Goal: Information Seeking & Learning: Understand process/instructions

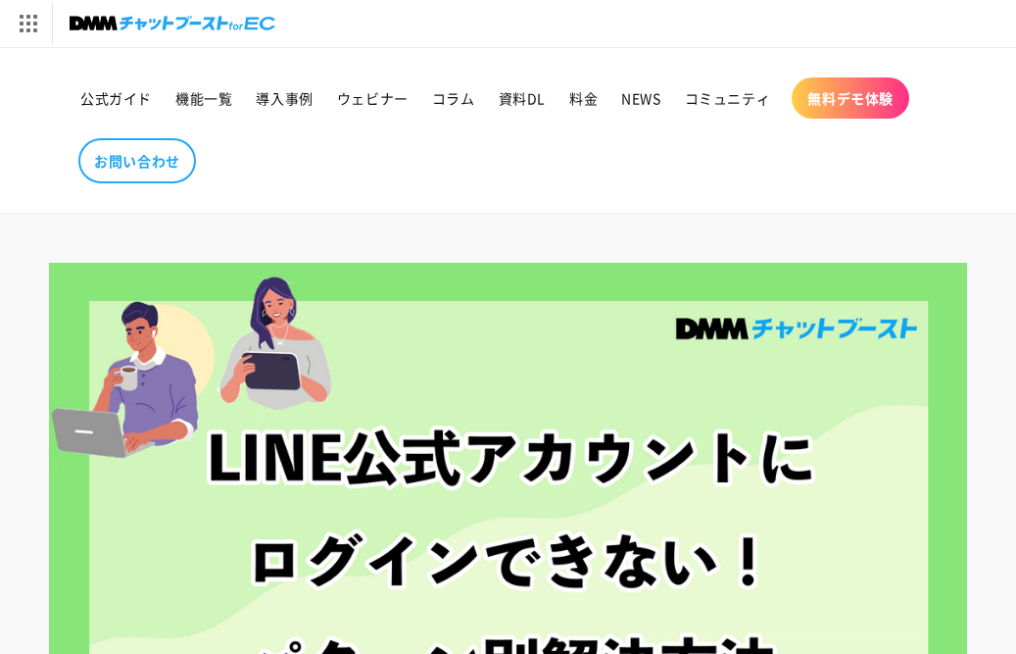
click at [32, 639] on div at bounding box center [508, 554] width 1016 height 582
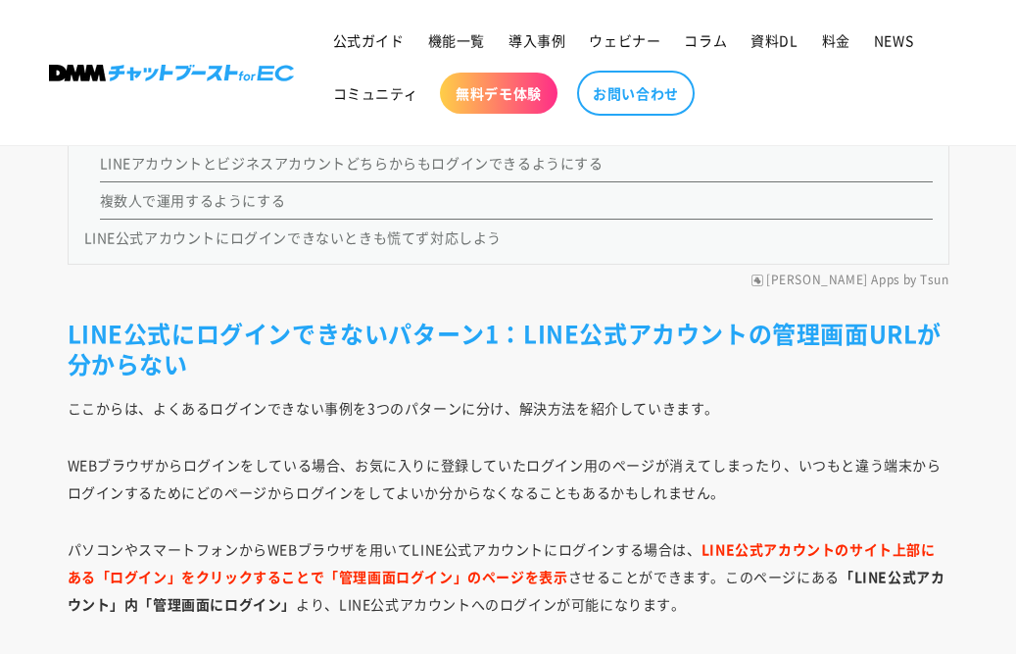
scroll to position [2626, 0]
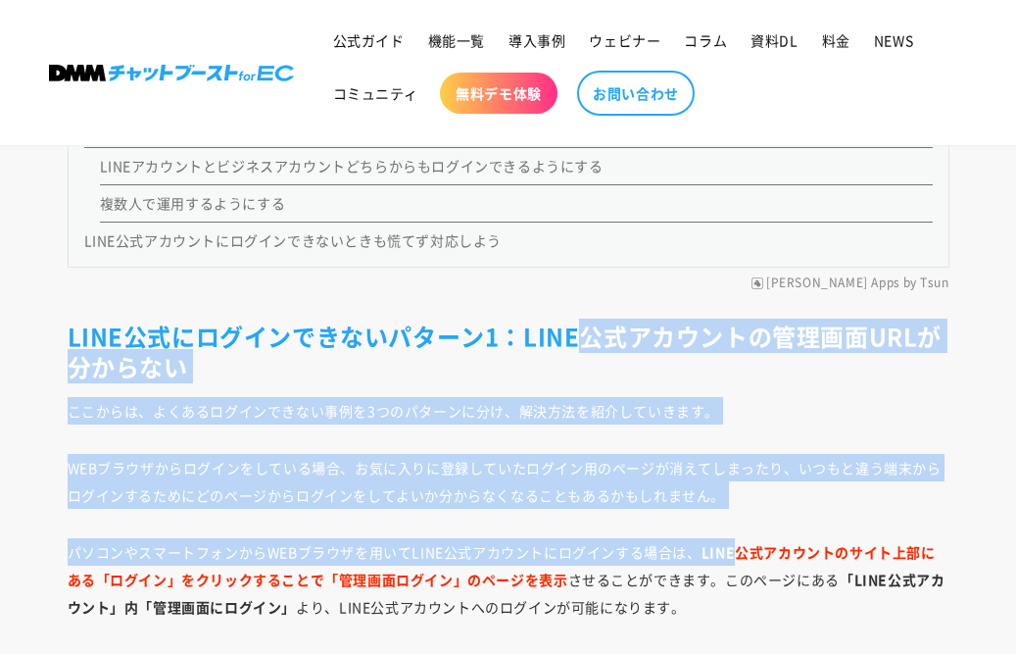
drag, startPoint x: 583, startPoint y: 334, endPoint x: 748, endPoint y: 525, distance: 252.2
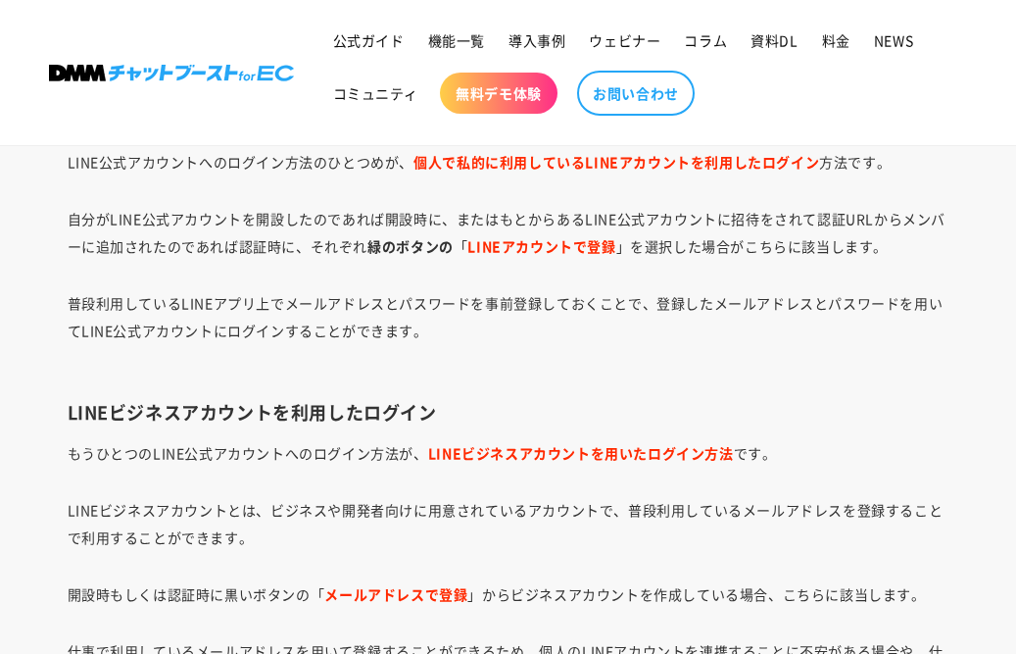
scroll to position [9290, 0]
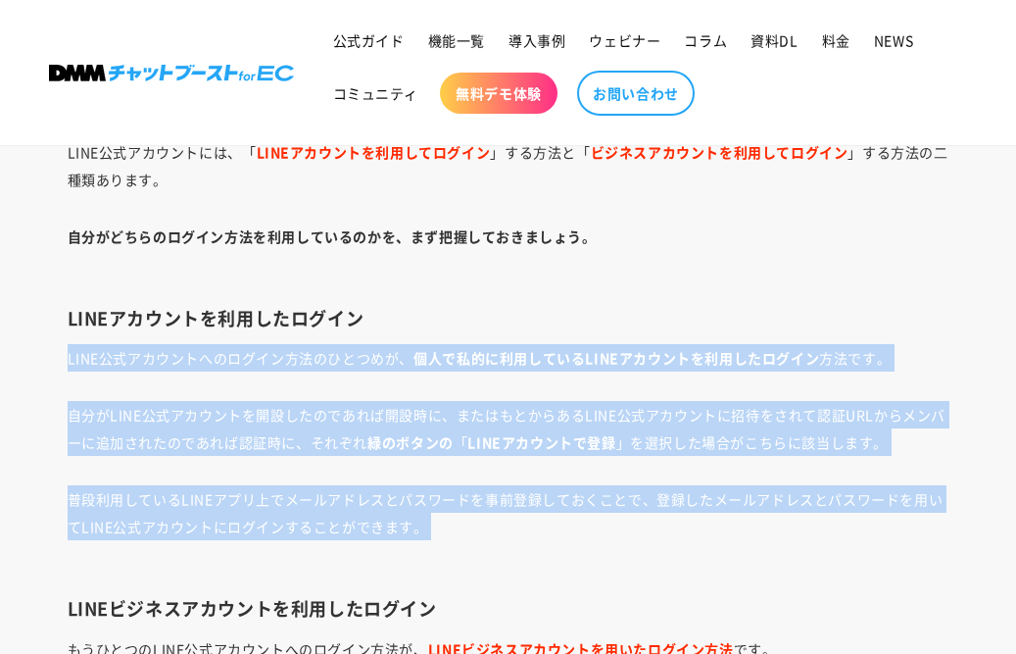
drag, startPoint x: 645, startPoint y: 298, endPoint x: 712, endPoint y: 563, distance: 274.0
click at [712, 563] on p "普段利用しているLINEアプリ上でメールアドレスとパスワードを事前登録しておくことで、登録したメールアドレスとパスワードを用いてLINE公式アカウントにログイ…" at bounding box center [509, 526] width 882 height 82
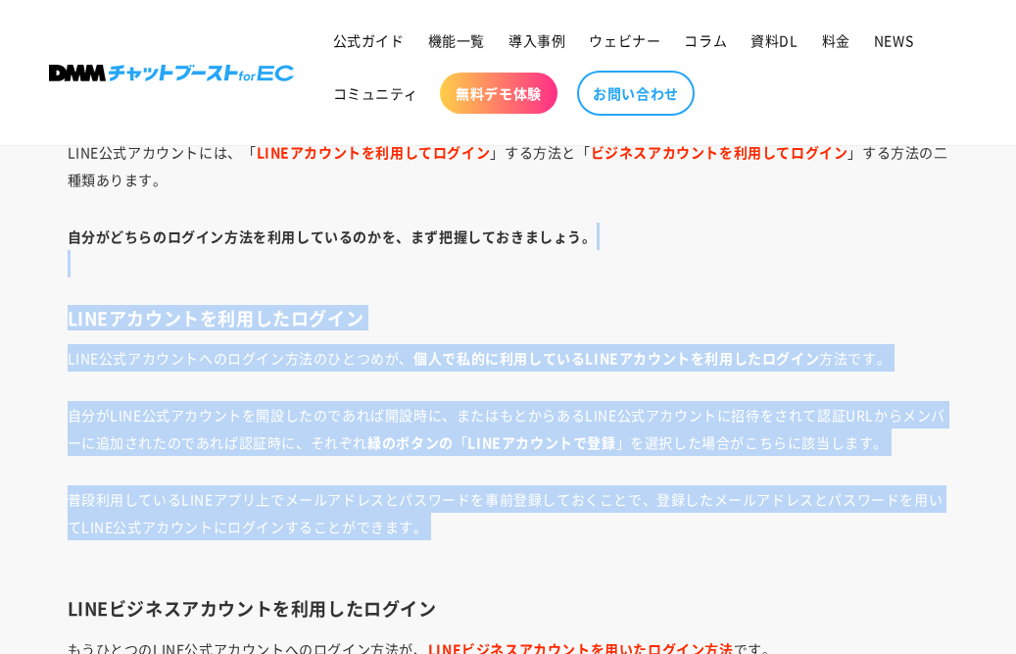
drag, startPoint x: 718, startPoint y: 530, endPoint x: 711, endPoint y: 255, distance: 275.5
click at [711, 257] on p "自分がどちらのログイン方法を利用しているのかを、まず把握しておきましょう。" at bounding box center [509, 249] width 882 height 55
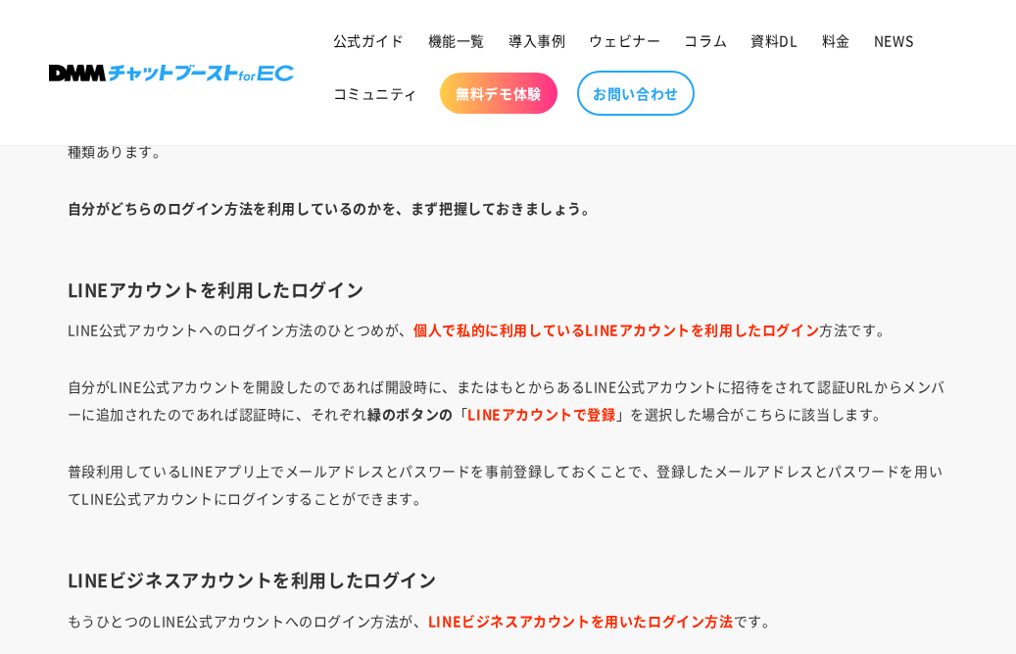
scroll to position [9486, 0]
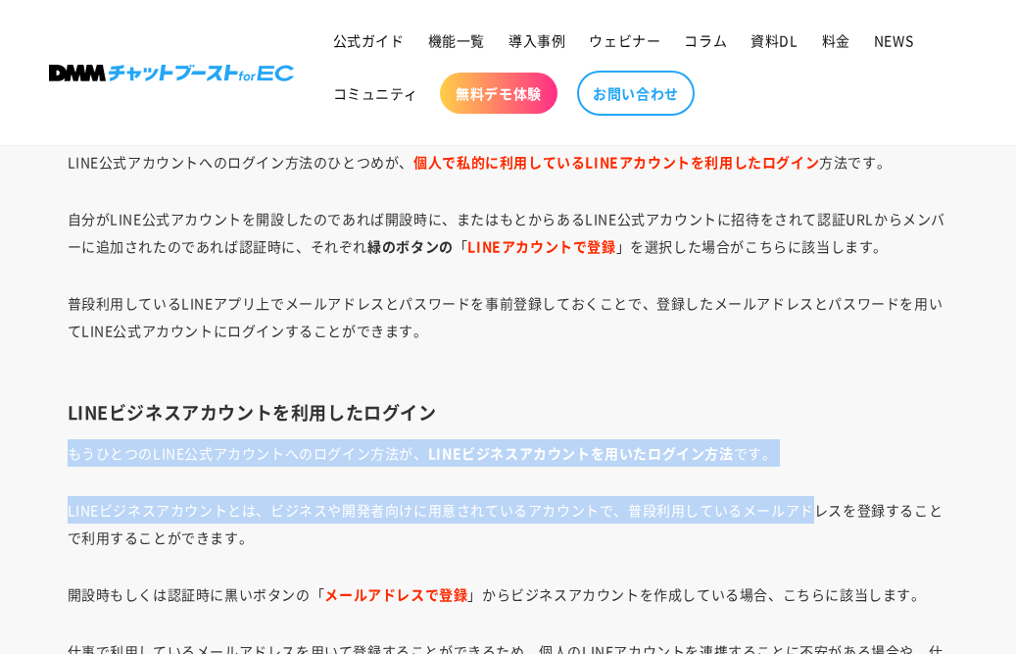
drag, startPoint x: 761, startPoint y: 387, endPoint x: 809, endPoint y: 518, distance: 139.8
click at [809, 518] on p "LINEビジネスアカウントとは、ビジネスや開発者向けに用意されているアカウントで、普段利用しているメールアドレスを登録することで利用することができます。" at bounding box center [509, 523] width 882 height 55
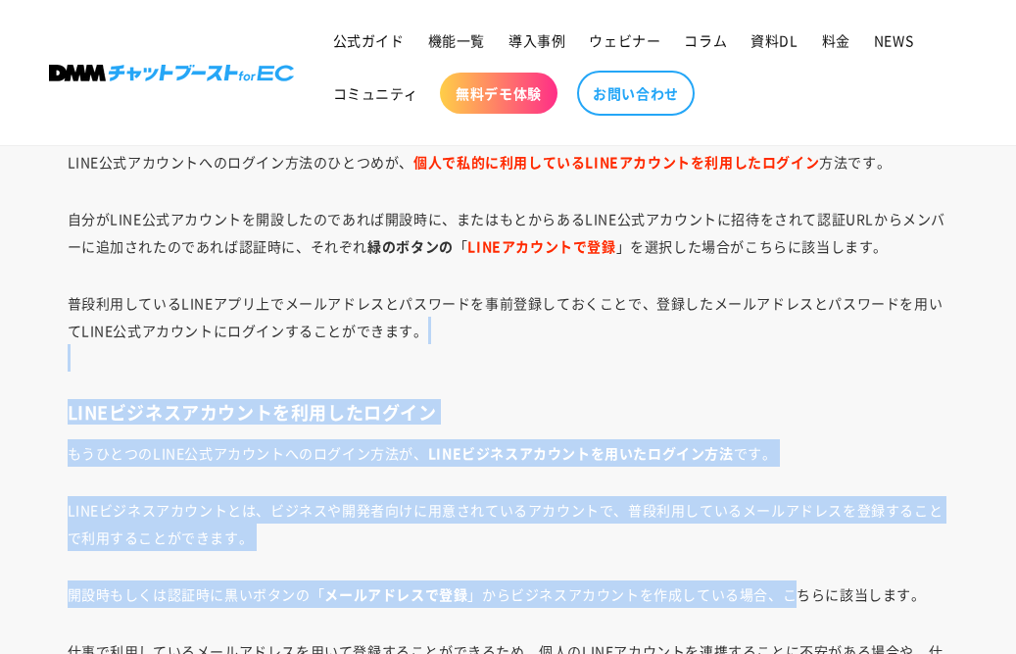
drag, startPoint x: 801, startPoint y: 560, endPoint x: 707, endPoint y: 353, distance: 227.2
click at [707, 353] on p "普段利用しているLINEアプリ上でメールアドレスとパスワードを事前登録しておくことで、登録したメールアドレスとパスワードを用いてLINE公式アカウントにログイ…" at bounding box center [509, 330] width 882 height 82
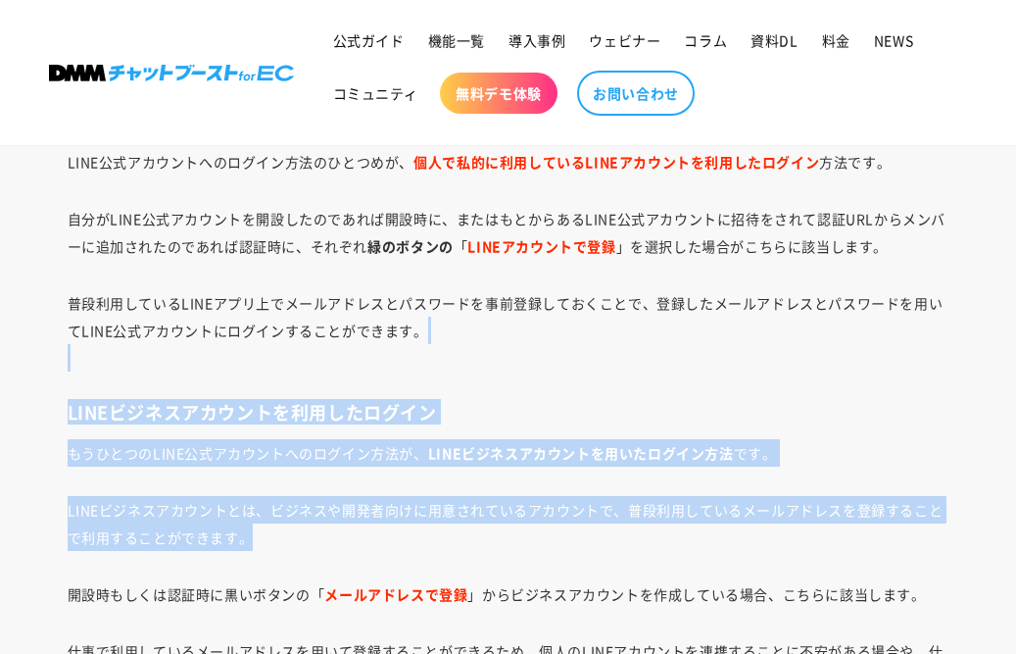
drag, startPoint x: 699, startPoint y: 360, endPoint x: 707, endPoint y: 538, distance: 178.5
click at [707, 538] on p "LINEビジネスアカウントとは、ビジネスや開発者向けに用意されているアカウントで、普段利用しているメールアドレスを登録することで利用することができます。" at bounding box center [509, 523] width 882 height 55
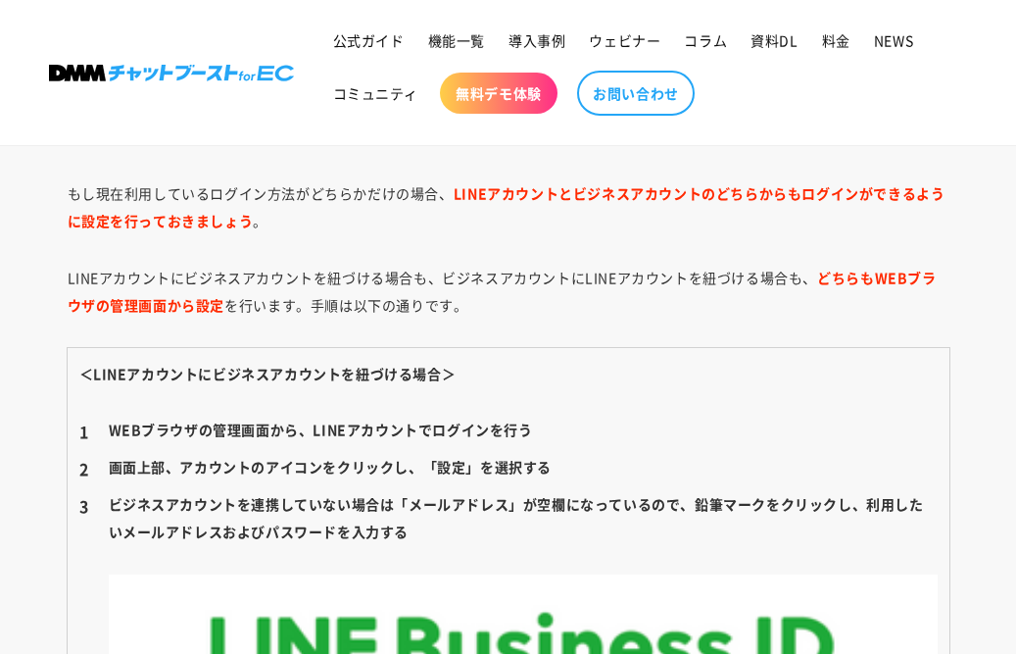
scroll to position [11642, 0]
